Goal: Task Accomplishment & Management: Manage account settings

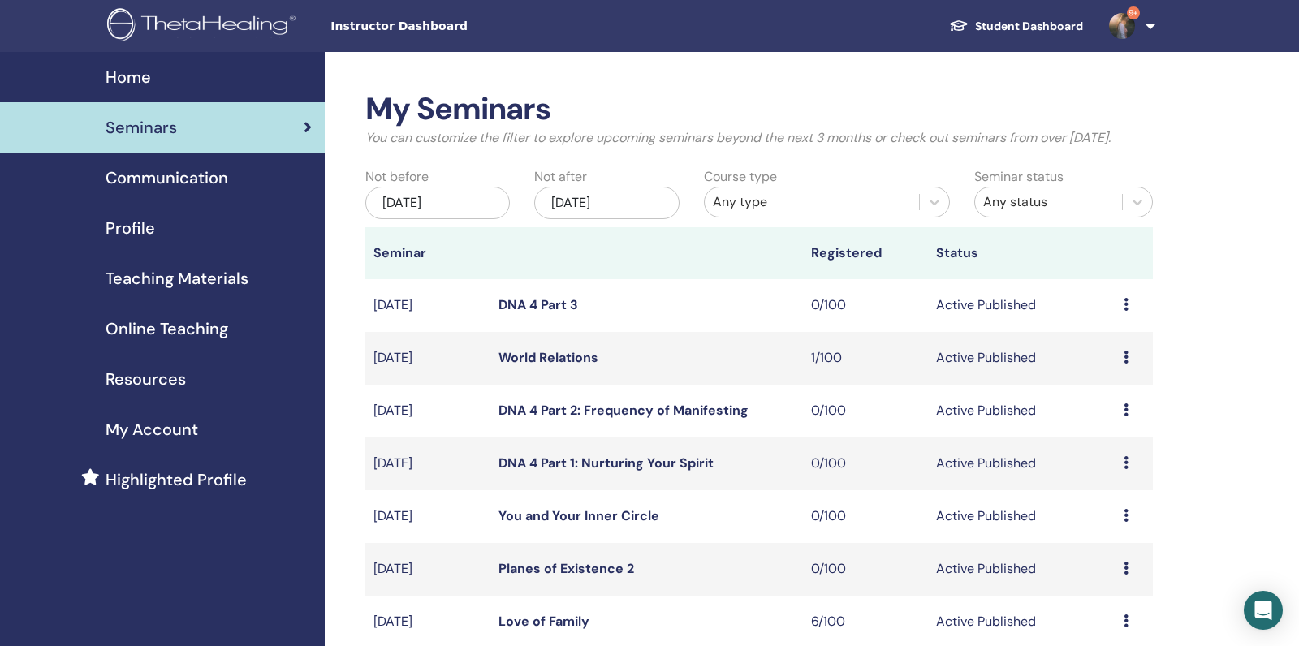
scroll to position [218, 0]
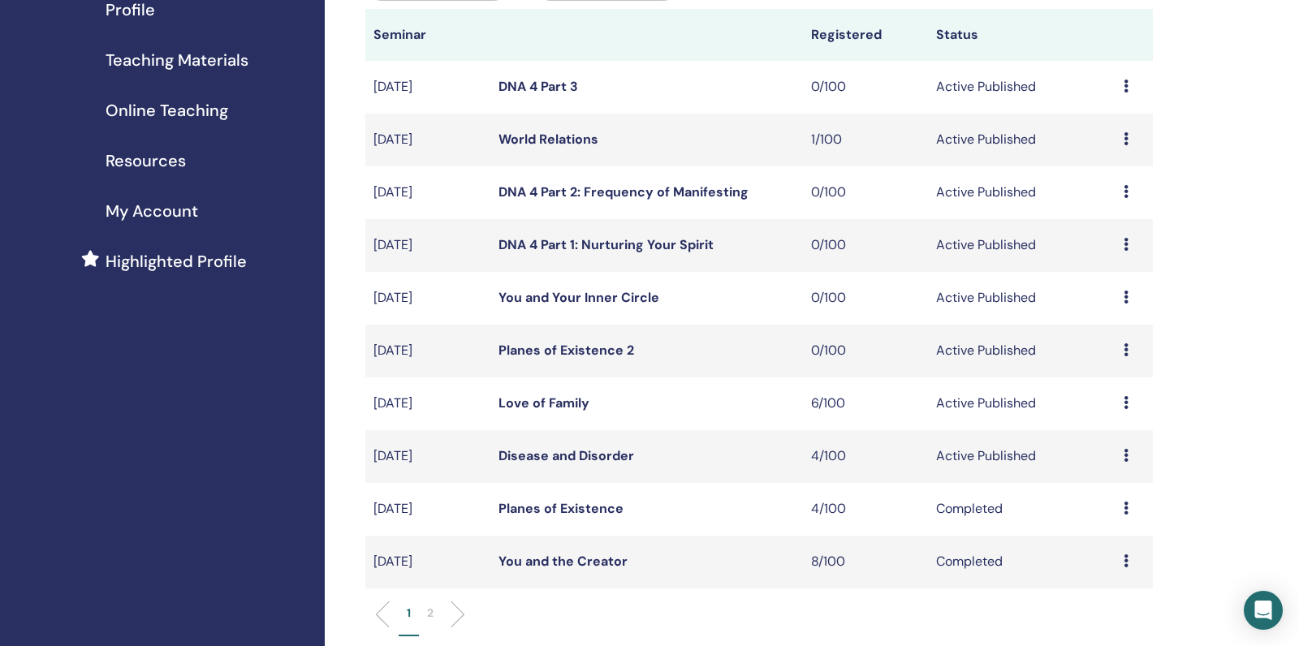
click at [555, 465] on link "Disease and Disorder" at bounding box center [567, 455] width 136 height 17
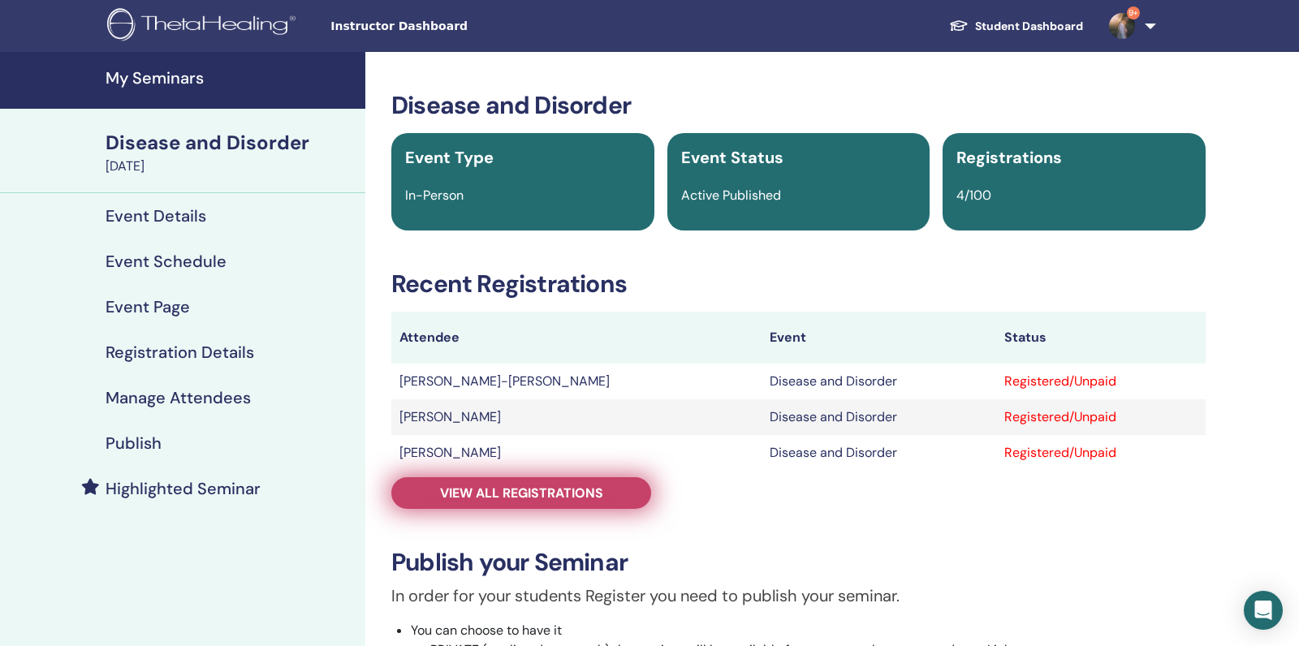
click at [495, 497] on span "View all registrations" at bounding box center [521, 493] width 163 height 17
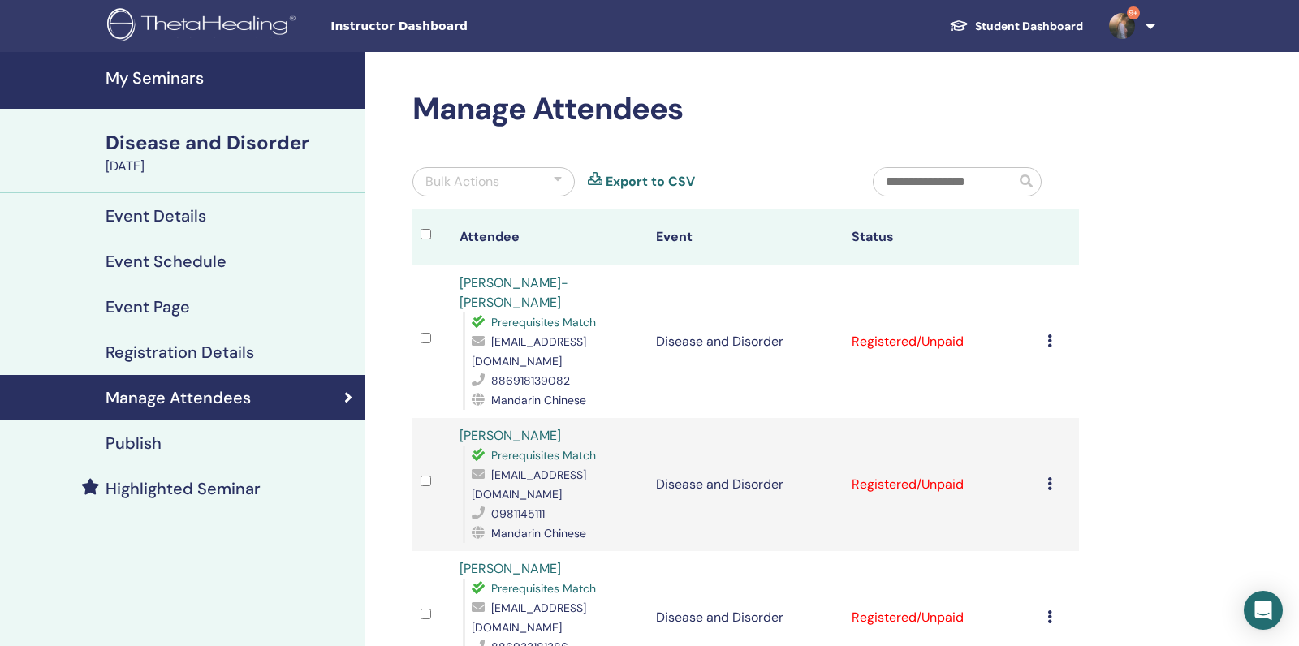
click at [1052, 335] on icon at bounding box center [1050, 341] width 5 height 13
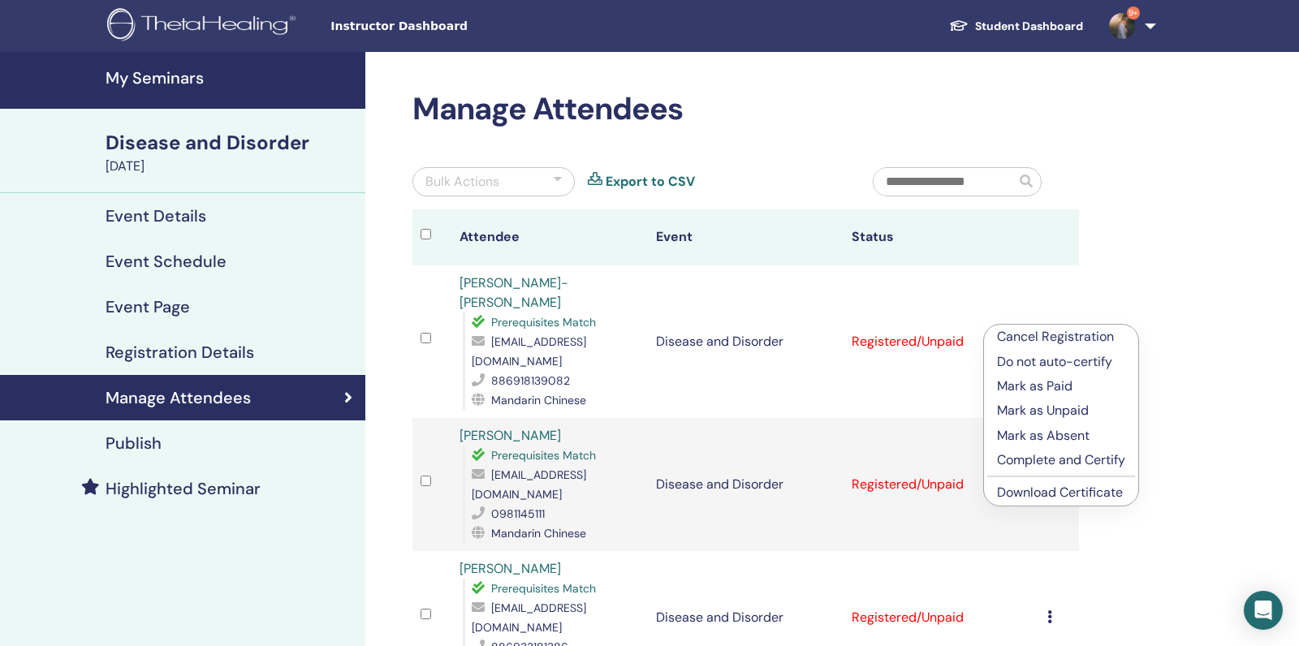
click at [1039, 462] on p "Complete and Certify" at bounding box center [1061, 460] width 128 height 19
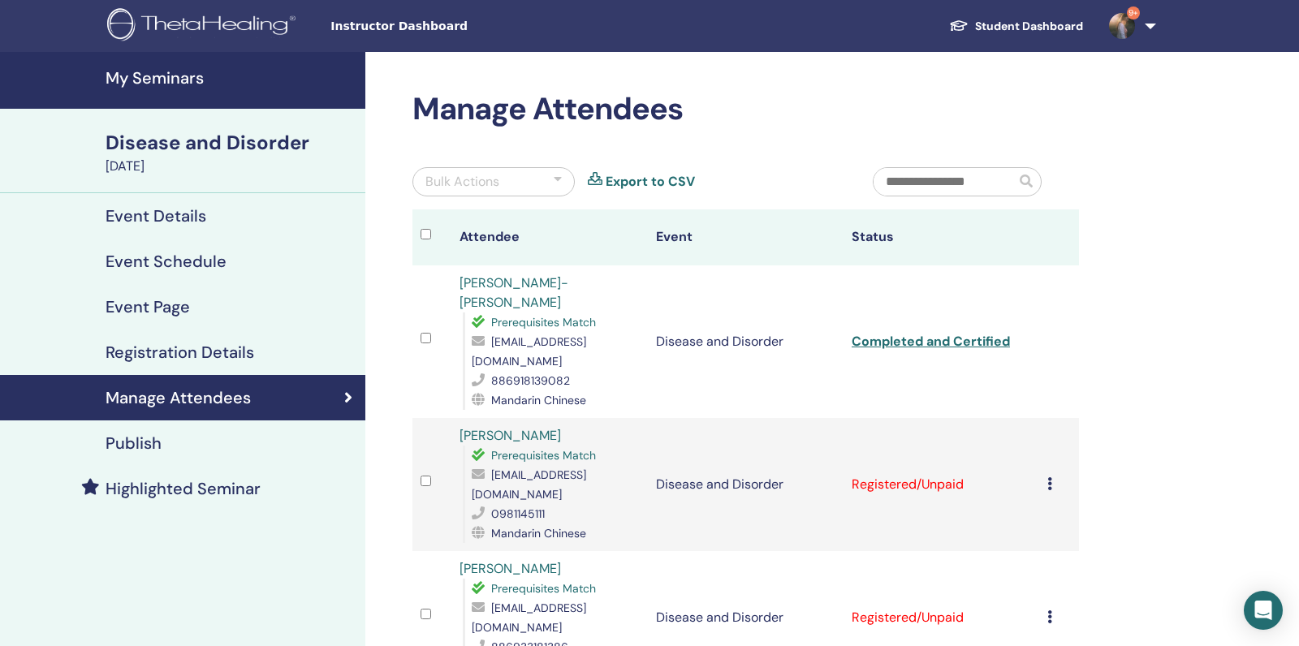
click at [1046, 426] on td "Cancel Registration Do not auto-certify Mark as Paid Mark as Unpaid Mark as Abs…" at bounding box center [1058, 484] width 39 height 133
click at [1048, 477] on icon at bounding box center [1050, 483] width 5 height 13
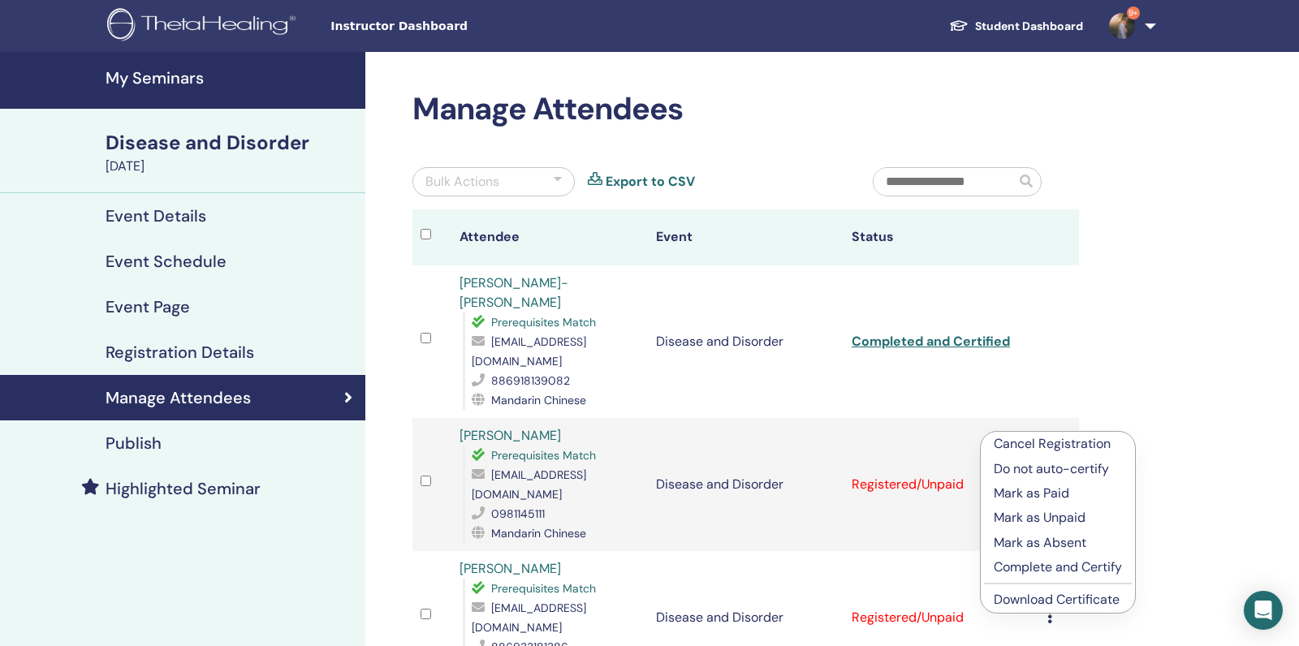
click at [1024, 568] on p "Complete and Certify" at bounding box center [1058, 567] width 128 height 19
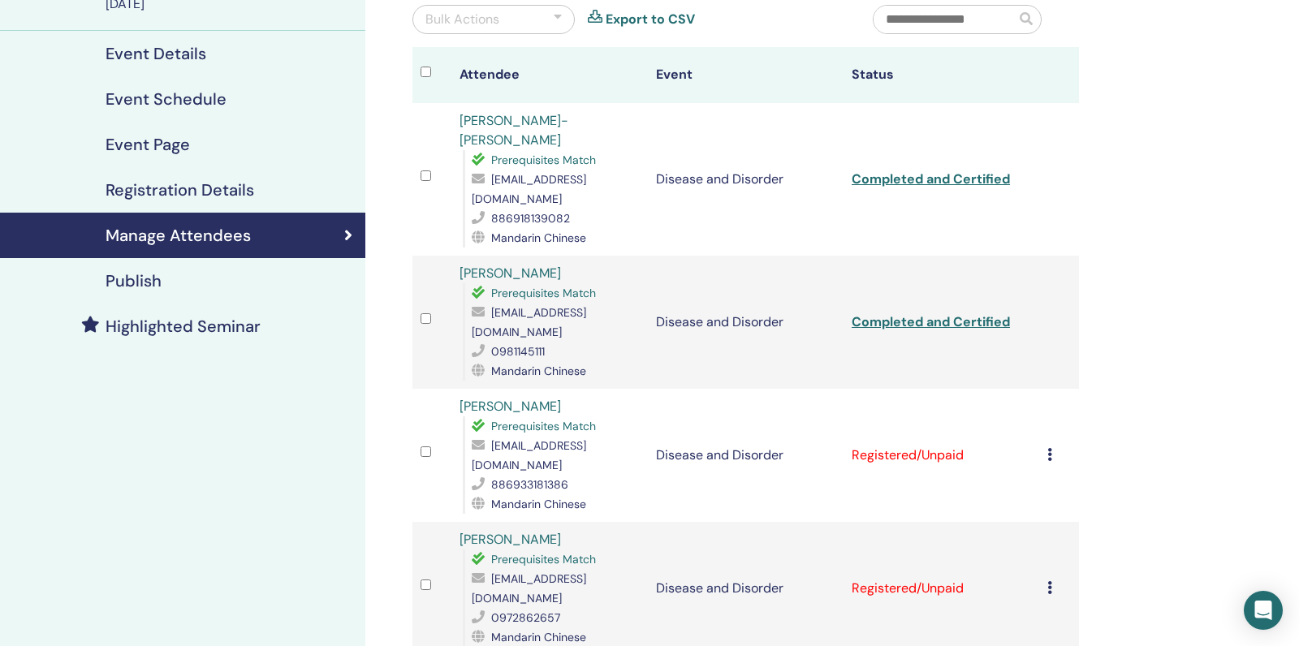
scroll to position [197, 0]
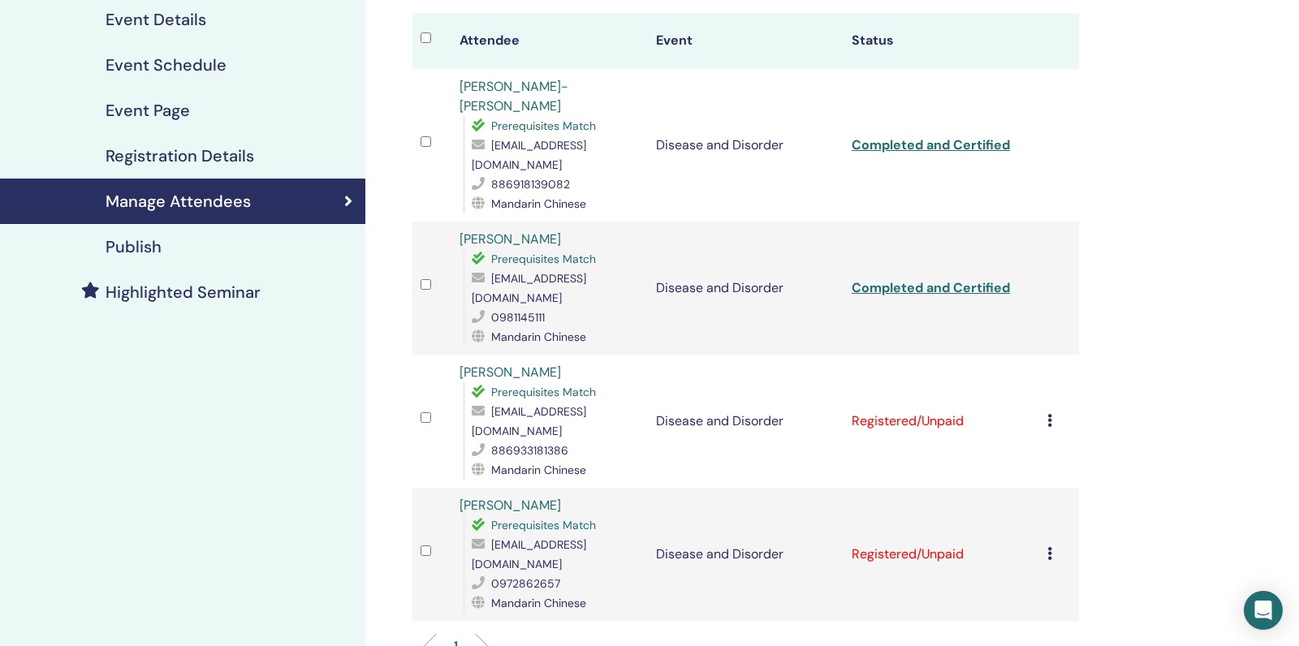
click at [1052, 414] on icon at bounding box center [1050, 420] width 5 height 13
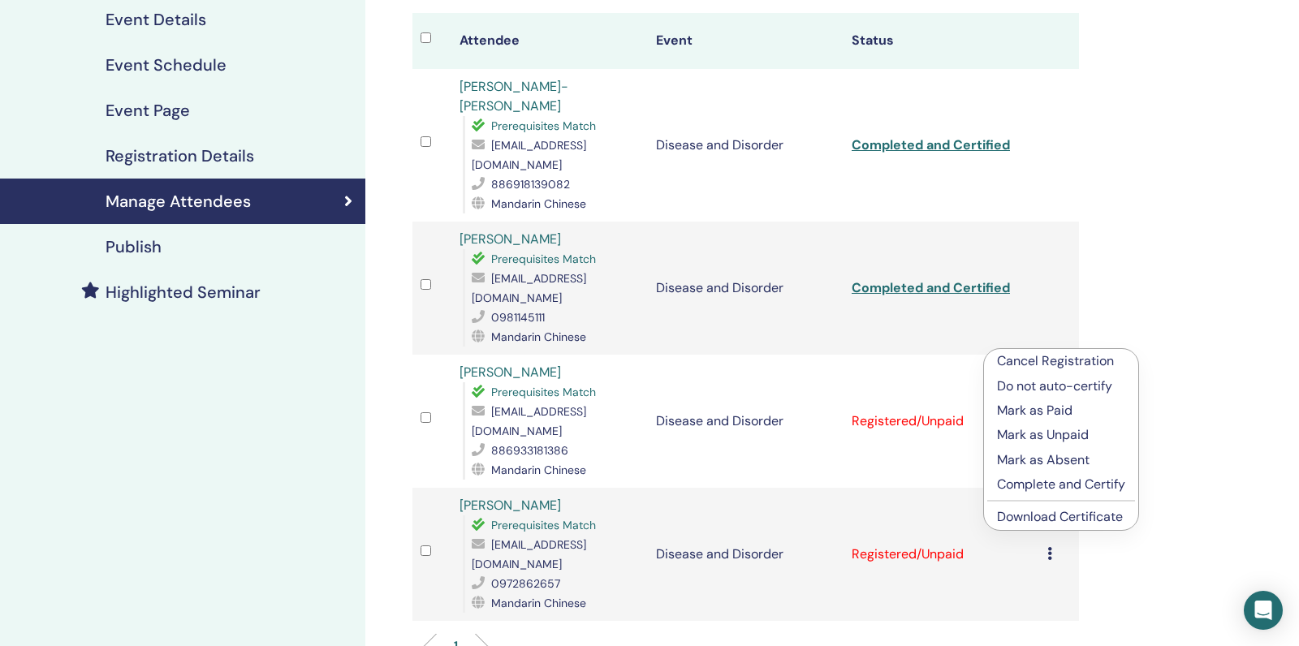
click at [1035, 489] on p "Complete and Certify" at bounding box center [1061, 484] width 128 height 19
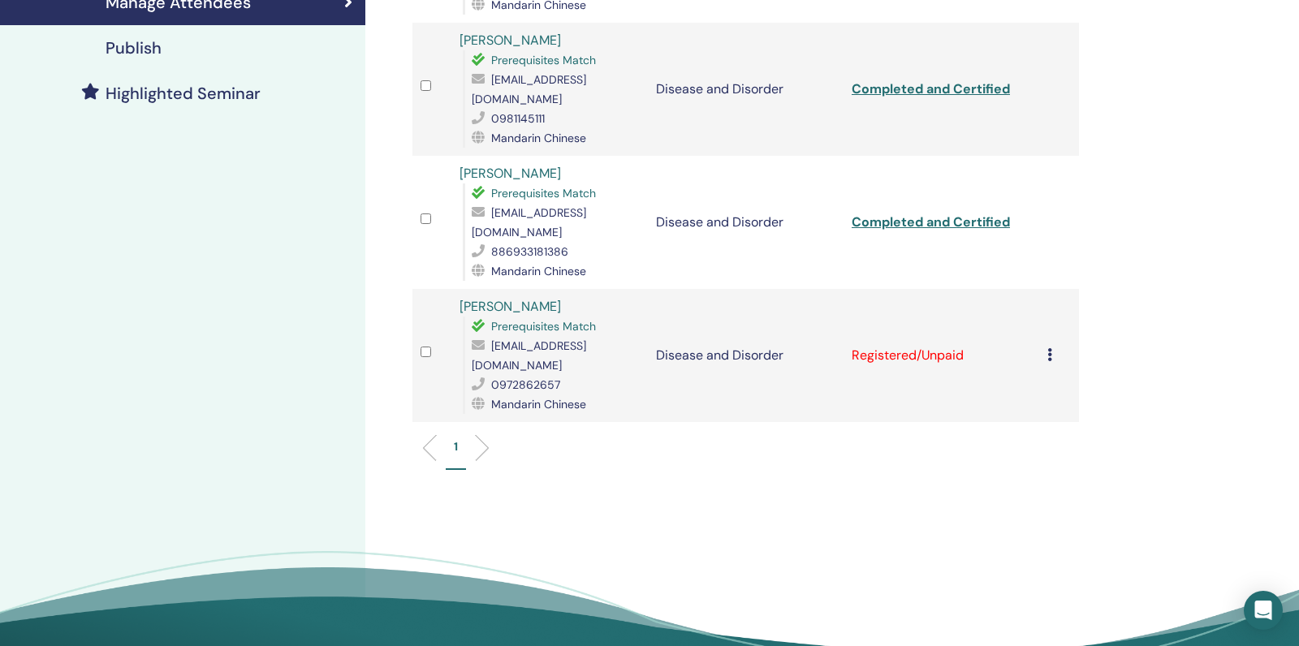
scroll to position [421, 0]
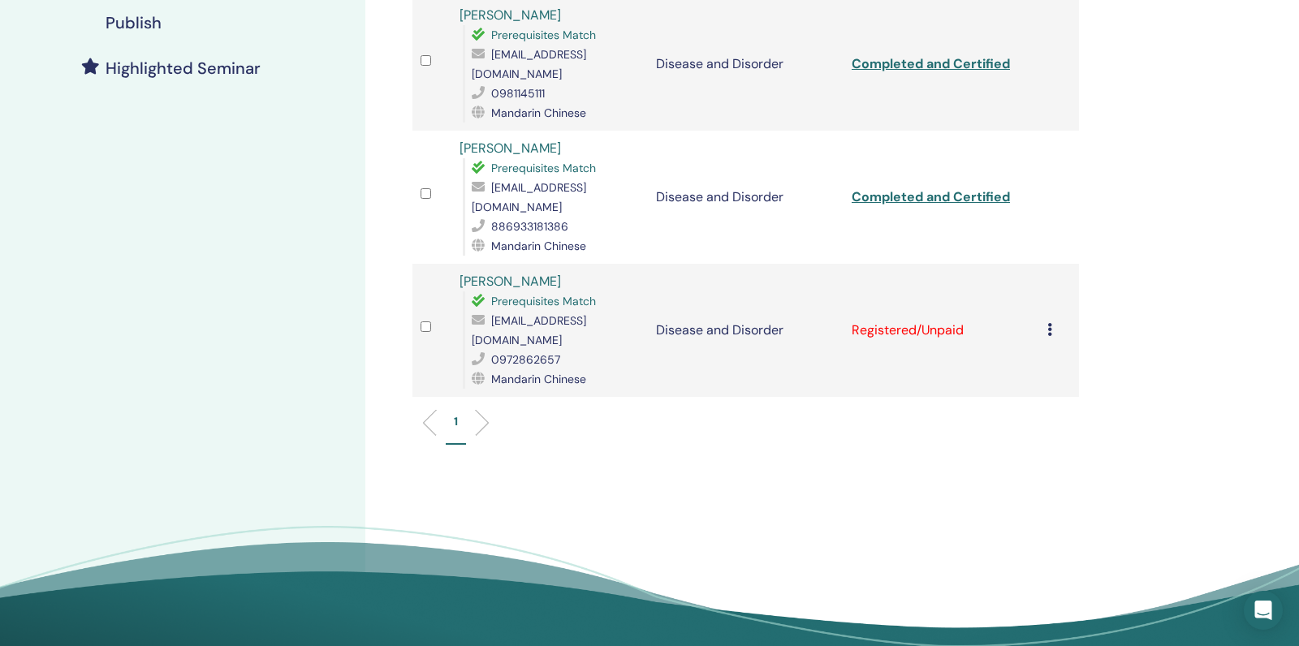
click at [1052, 323] on icon at bounding box center [1050, 329] width 5 height 13
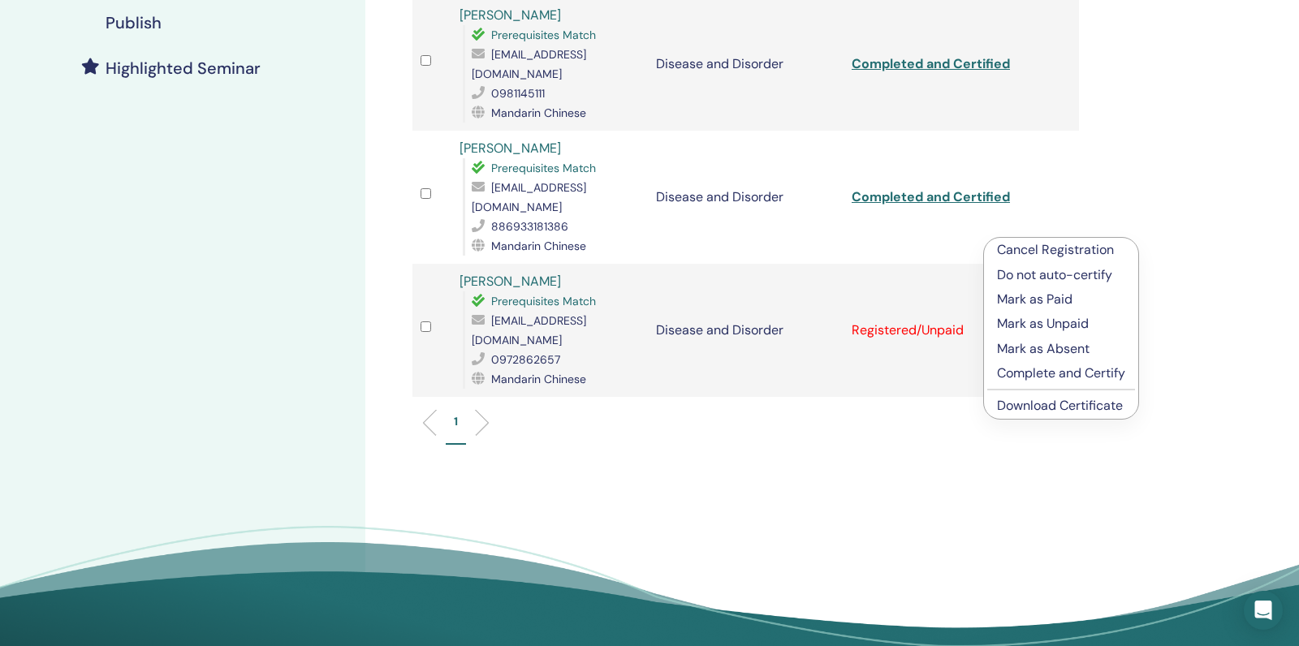
click at [1022, 367] on p "Complete and Certify" at bounding box center [1061, 373] width 128 height 19
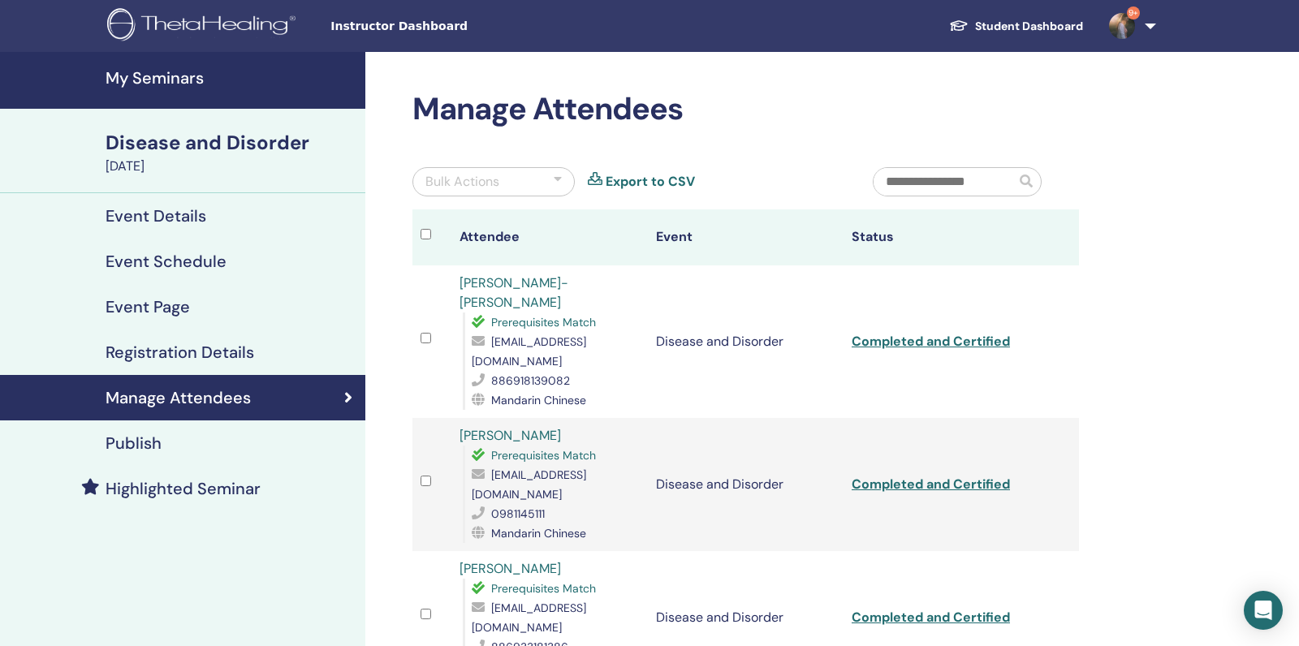
click at [188, 96] on link "My Seminars" at bounding box center [182, 80] width 365 height 57
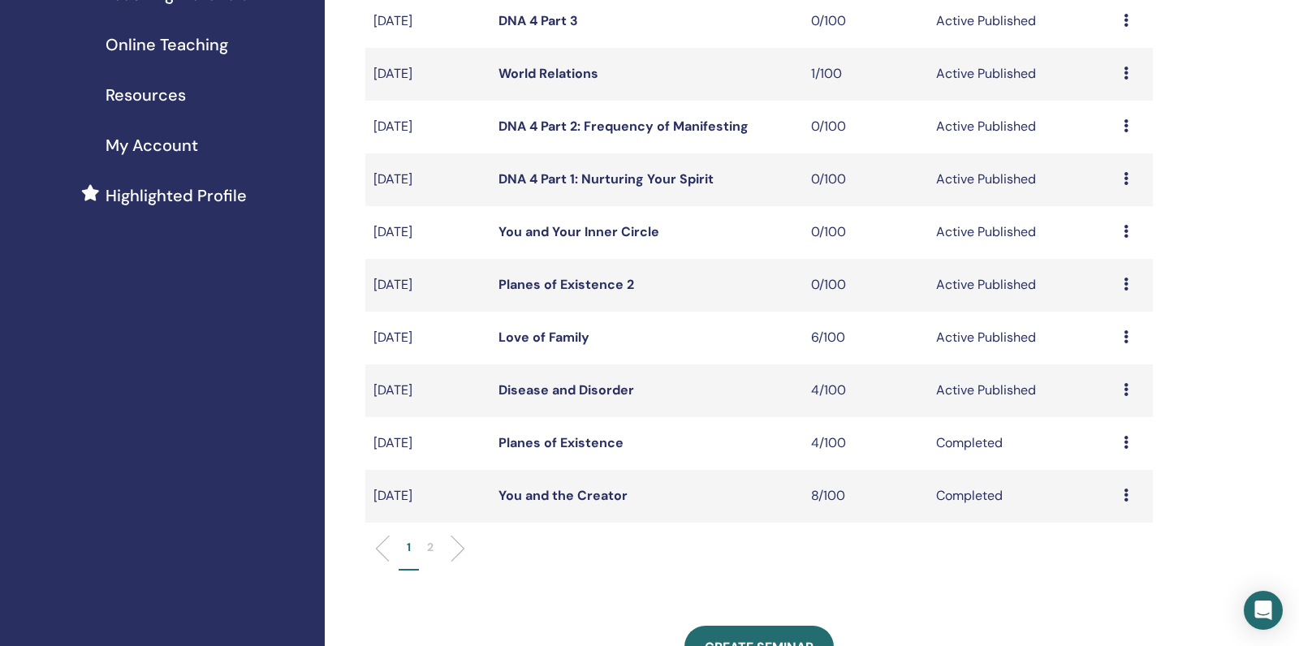
scroll to position [266, 0]
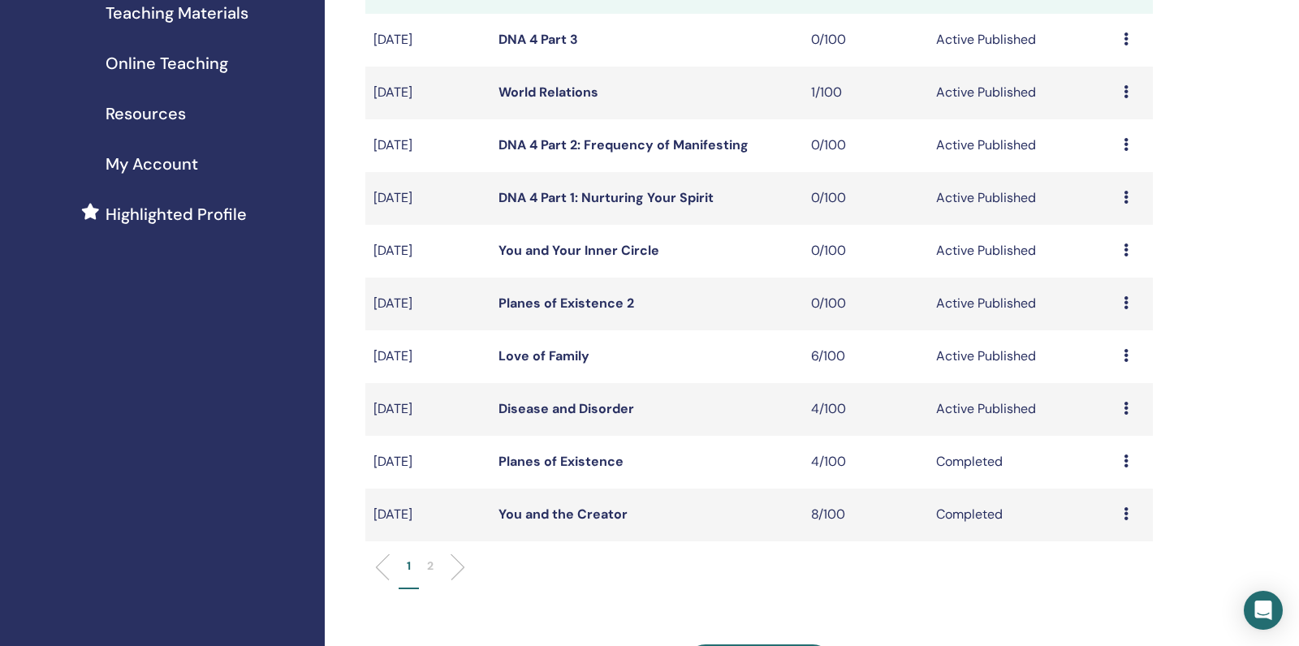
click at [560, 365] on link "Love of Family" at bounding box center [544, 356] width 91 height 17
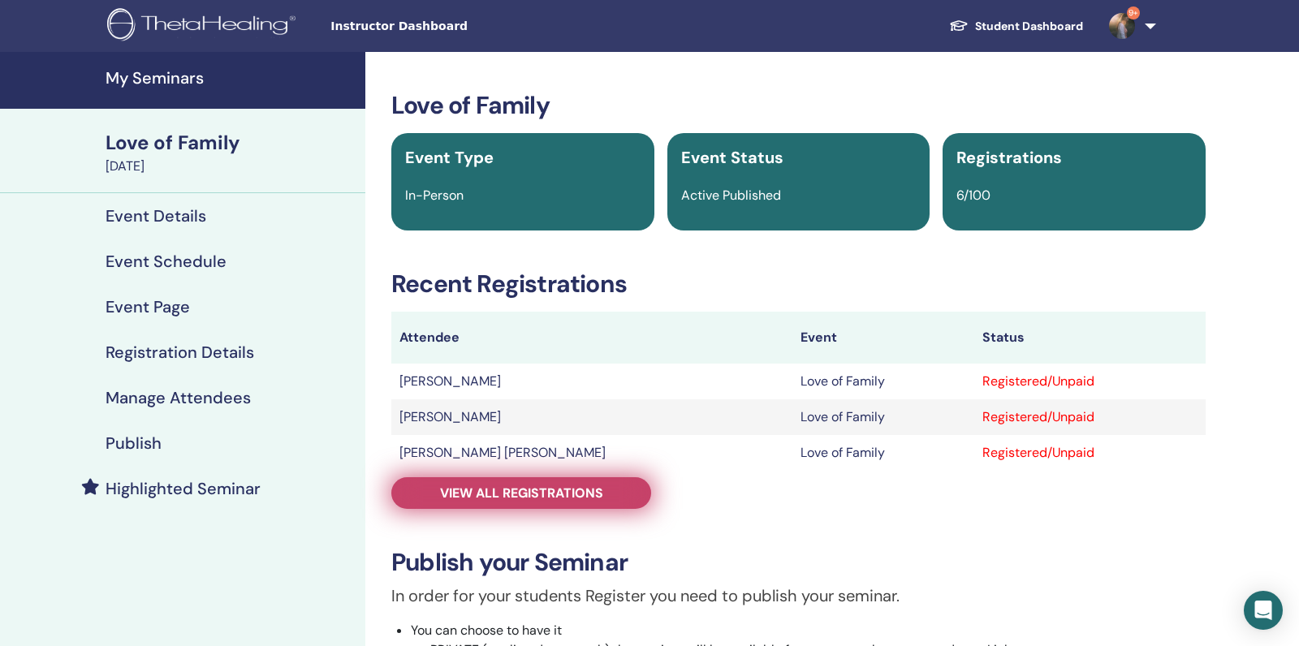
click at [556, 486] on span "View all registrations" at bounding box center [521, 493] width 163 height 17
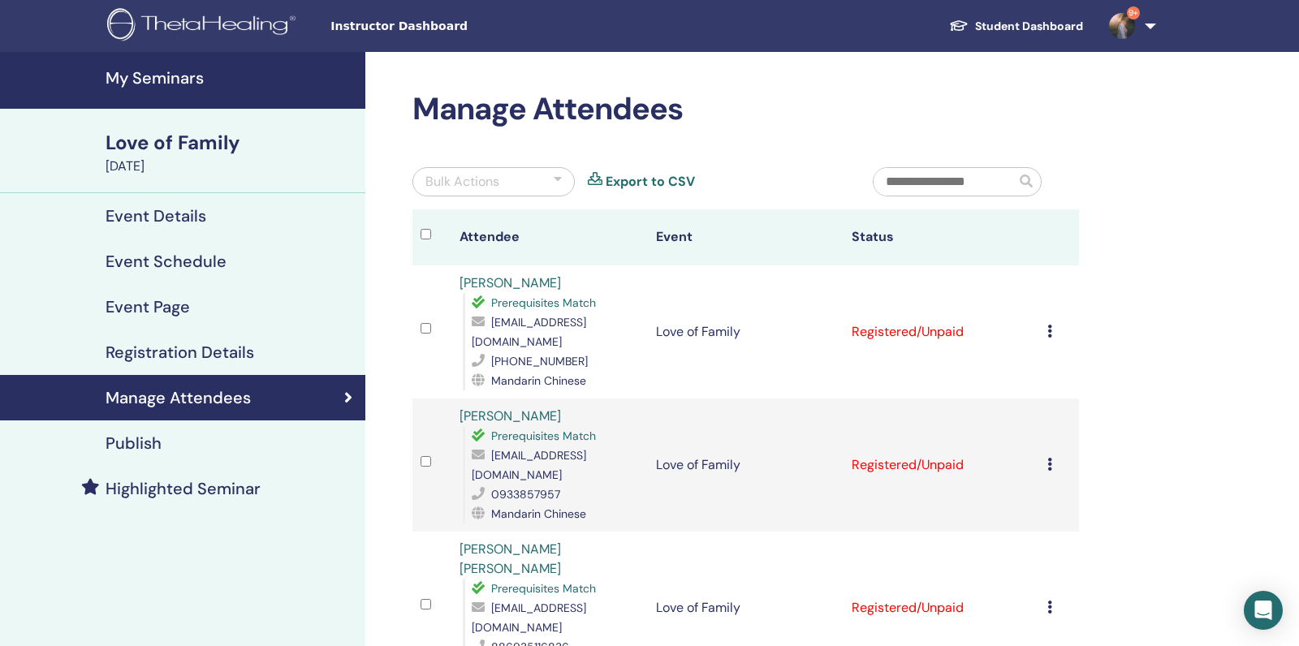
click at [211, 99] on link "My Seminars" at bounding box center [182, 80] width 365 height 57
